Goal: Transaction & Acquisition: Purchase product/service

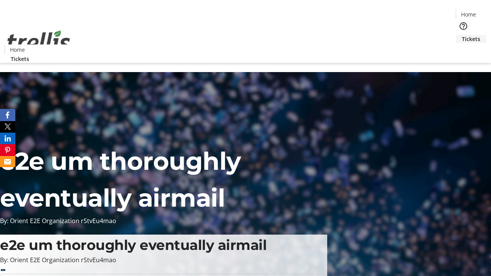
click at [462, 35] on span "Tickets" at bounding box center [471, 39] width 18 height 8
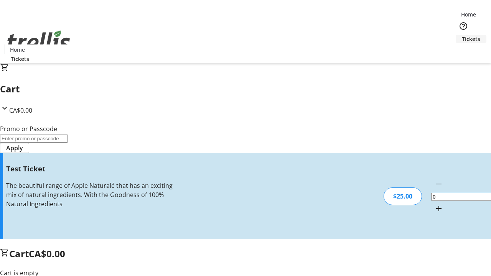
click at [435, 204] on mat-icon "Increment by one" at bounding box center [439, 208] width 9 height 9
type input "1"
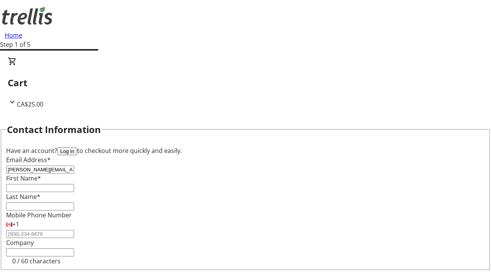
type input "[PERSON_NAME][EMAIL_ADDRESS][DOMAIN_NAME]"
type input "[PERSON_NAME]"
type input "Weissnat"
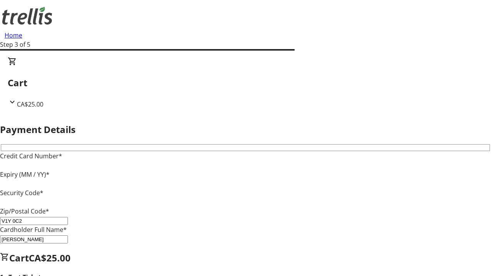
type input "V1Y 0C2"
